Goal: Information Seeking & Learning: Learn about a topic

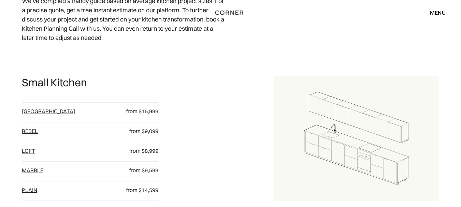
scroll to position [239, 0]
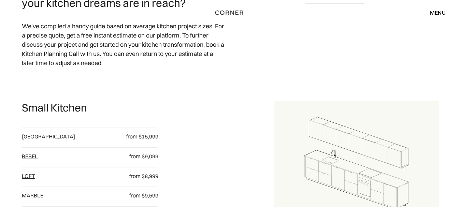
click at [33, 135] on link "Berlin" at bounding box center [48, 136] width 53 height 7
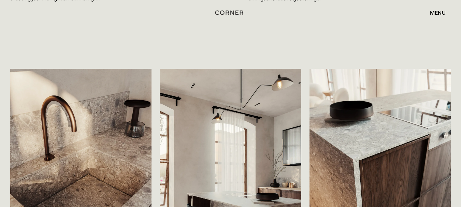
scroll to position [779, 0]
